Goal: Find contact information: Find contact information

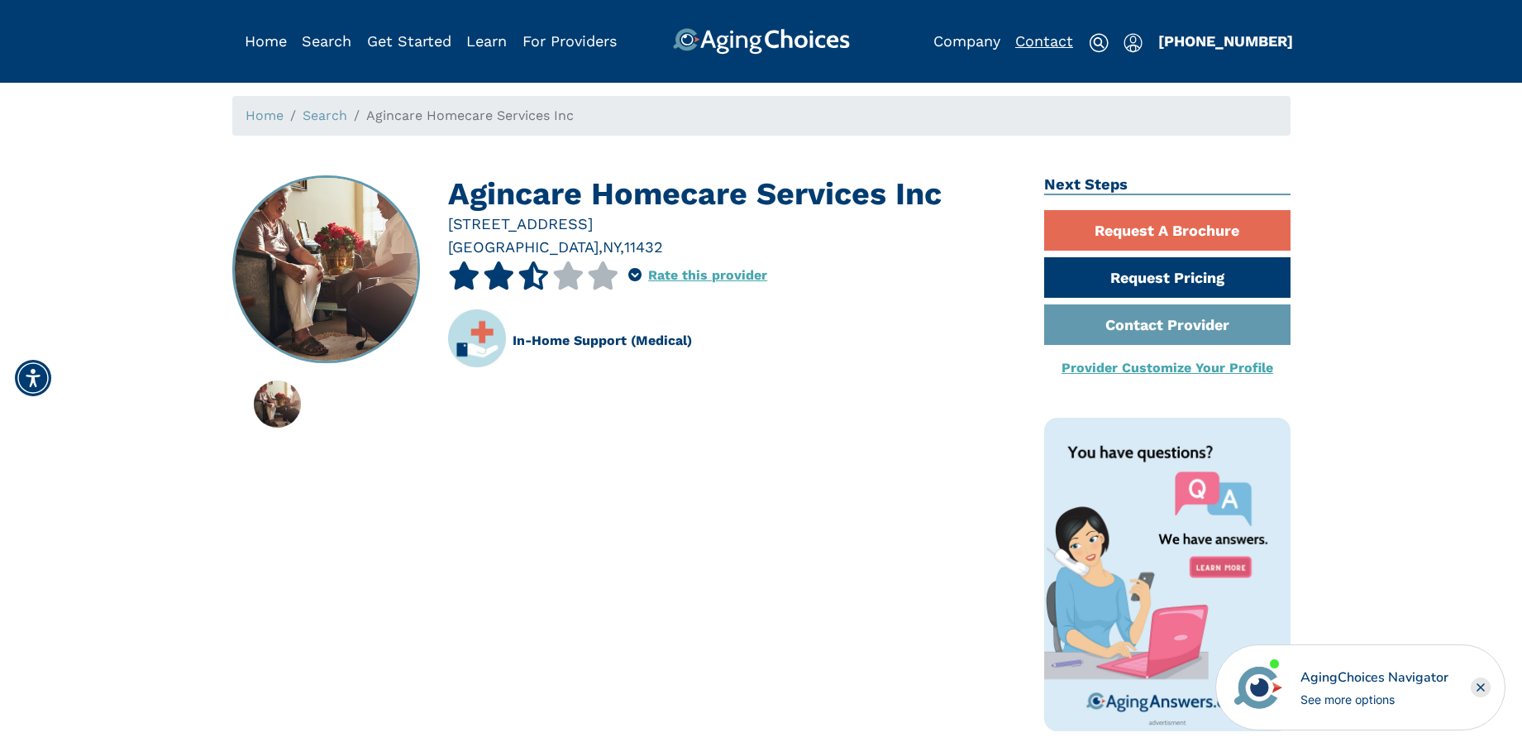
click at [1031, 44] on link "Contact" at bounding box center [1044, 40] width 58 height 17
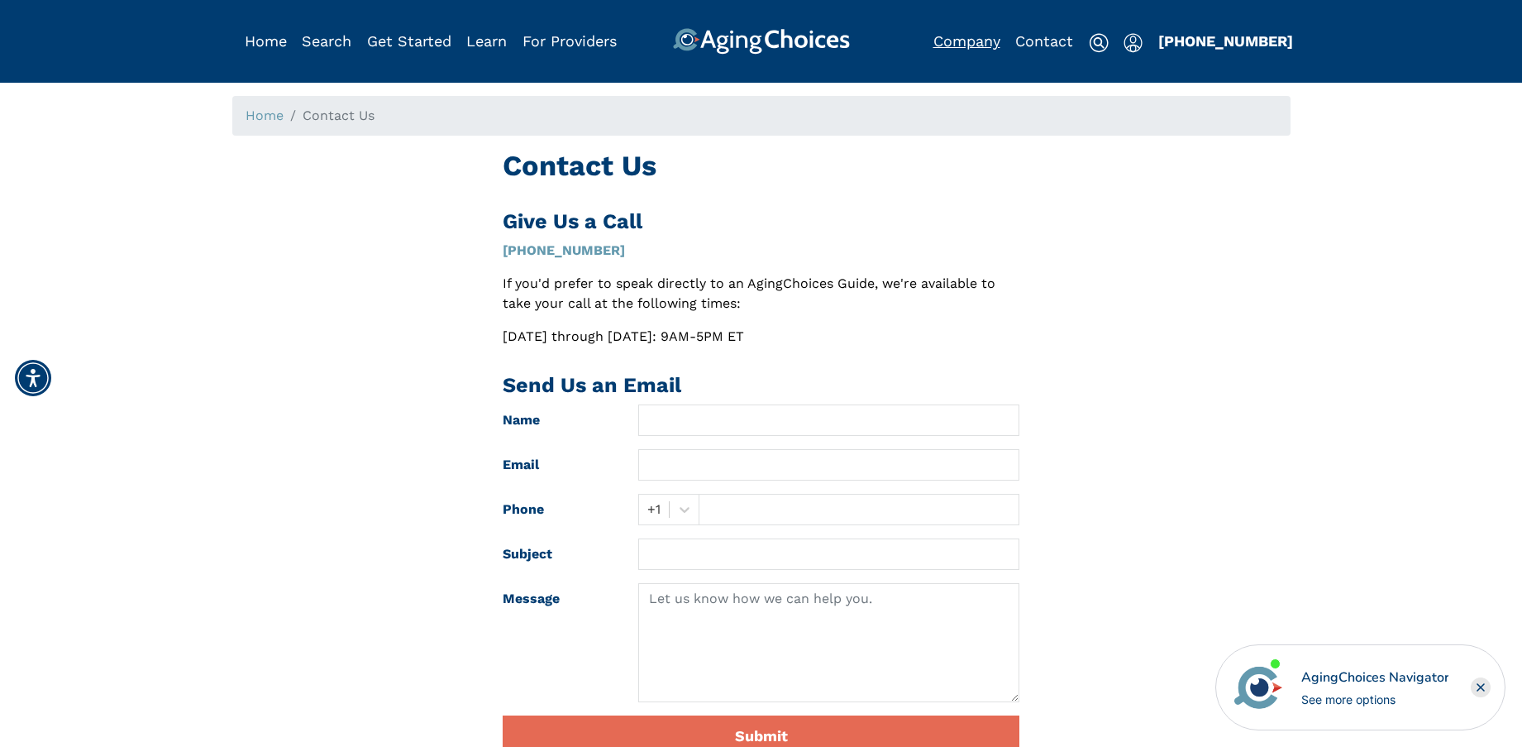
click at [980, 39] on link "Company" at bounding box center [966, 40] width 67 height 17
